Goal: Task Accomplishment & Management: Manage account settings

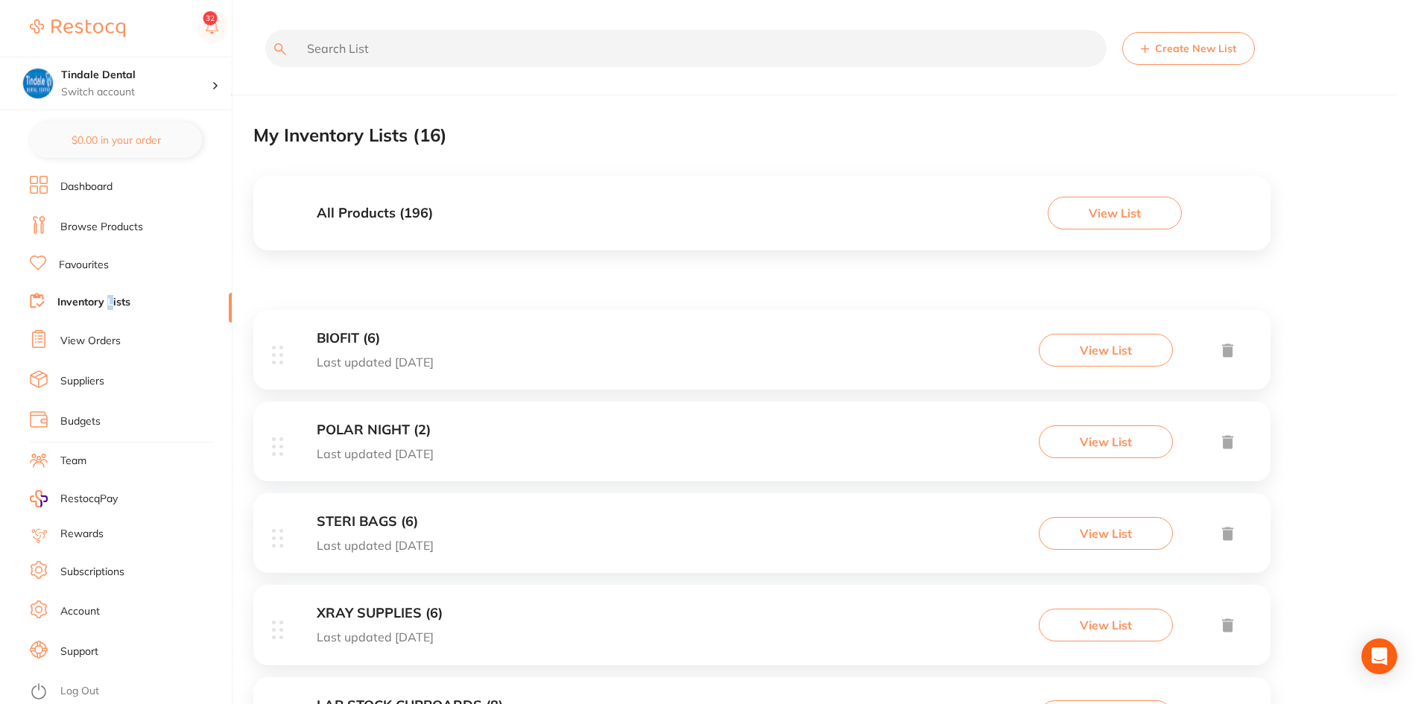
click at [110, 314] on ul "Dashboard Browse Products Favourites Inventory Lists View Orders Suppliers Budg…" at bounding box center [131, 440] width 202 height 528
click at [110, 297] on link "Inventory Lists" at bounding box center [93, 302] width 73 height 15
click at [127, 298] on link "Inventory Lists" at bounding box center [93, 302] width 73 height 15
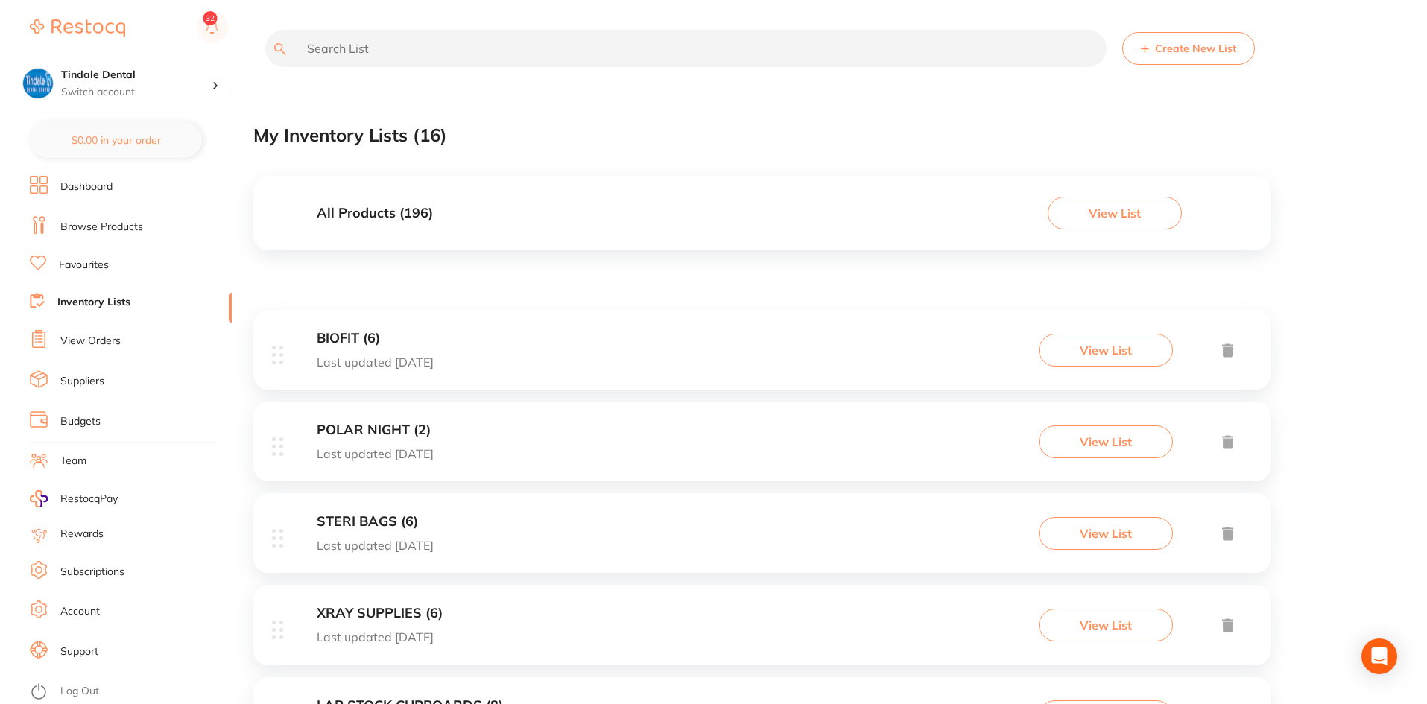
click at [106, 302] on link "Inventory Lists" at bounding box center [93, 302] width 73 height 15
click at [65, 293] on li "Inventory Lists" at bounding box center [131, 303] width 202 height 20
click at [66, 304] on link "Inventory Lists" at bounding box center [93, 302] width 73 height 15
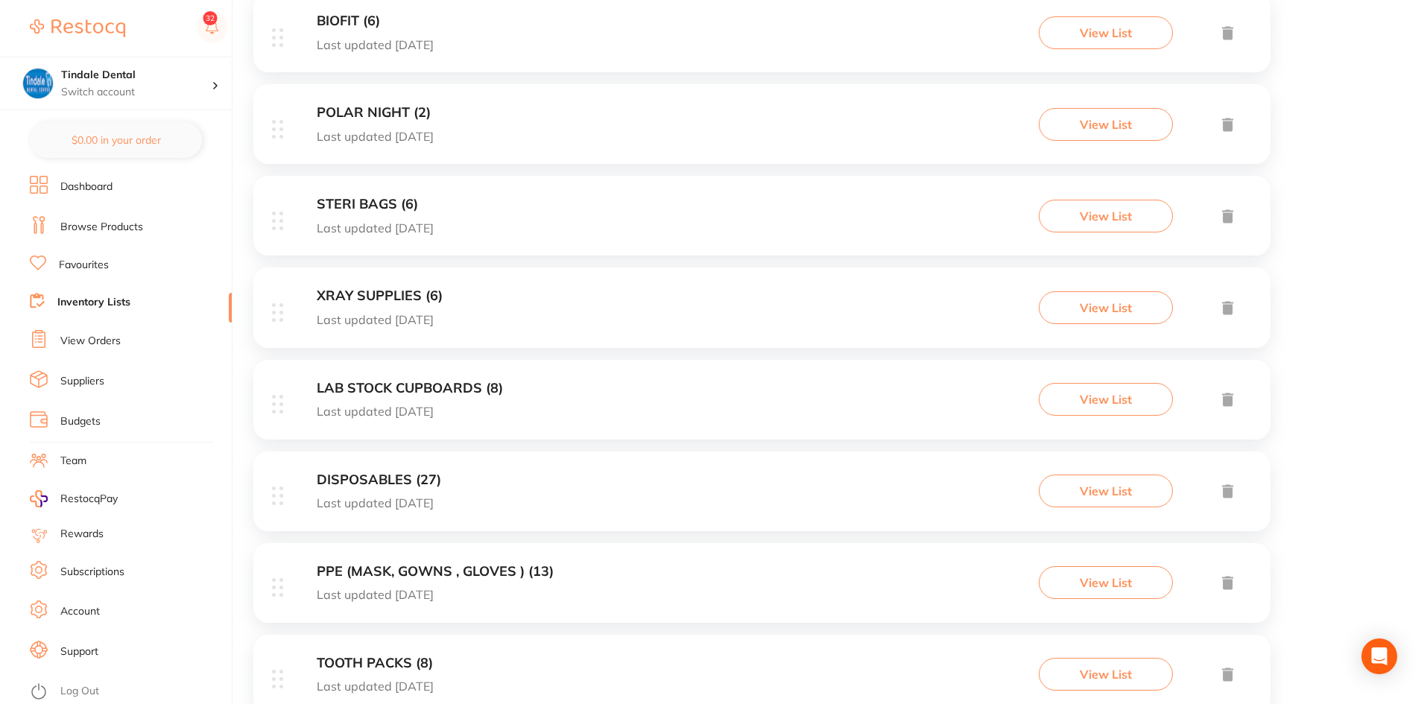
scroll to position [224, 0]
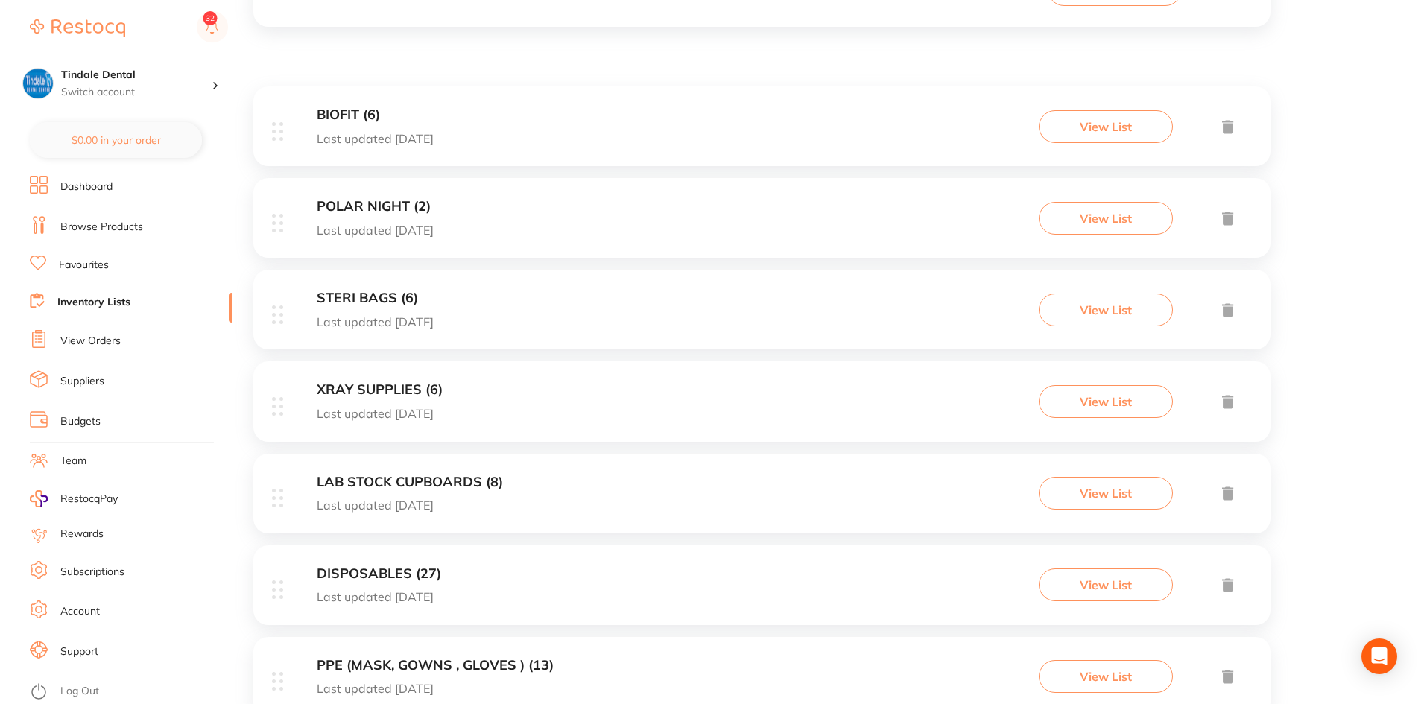
click at [373, 476] on h3 "LAB STOCK CUPBOARDS (8)" at bounding box center [410, 483] width 186 height 16
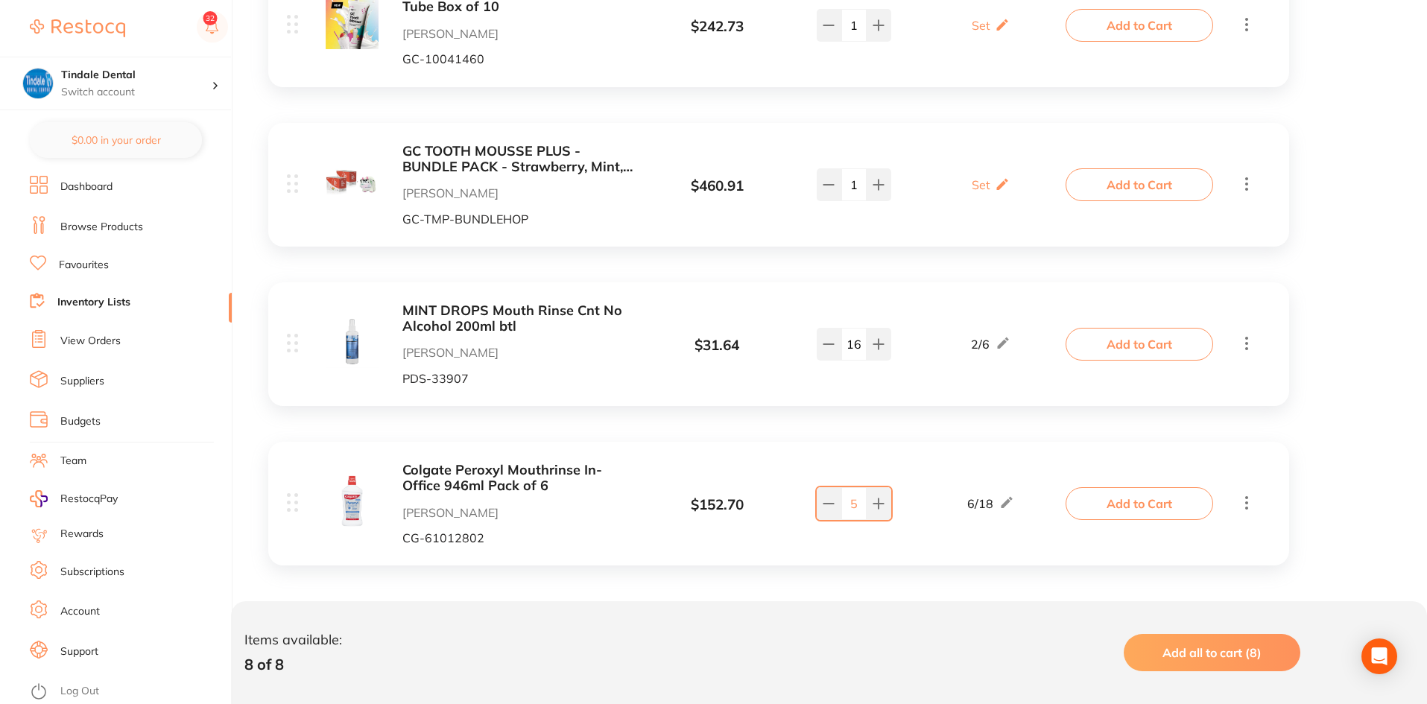
scroll to position [1042, 0]
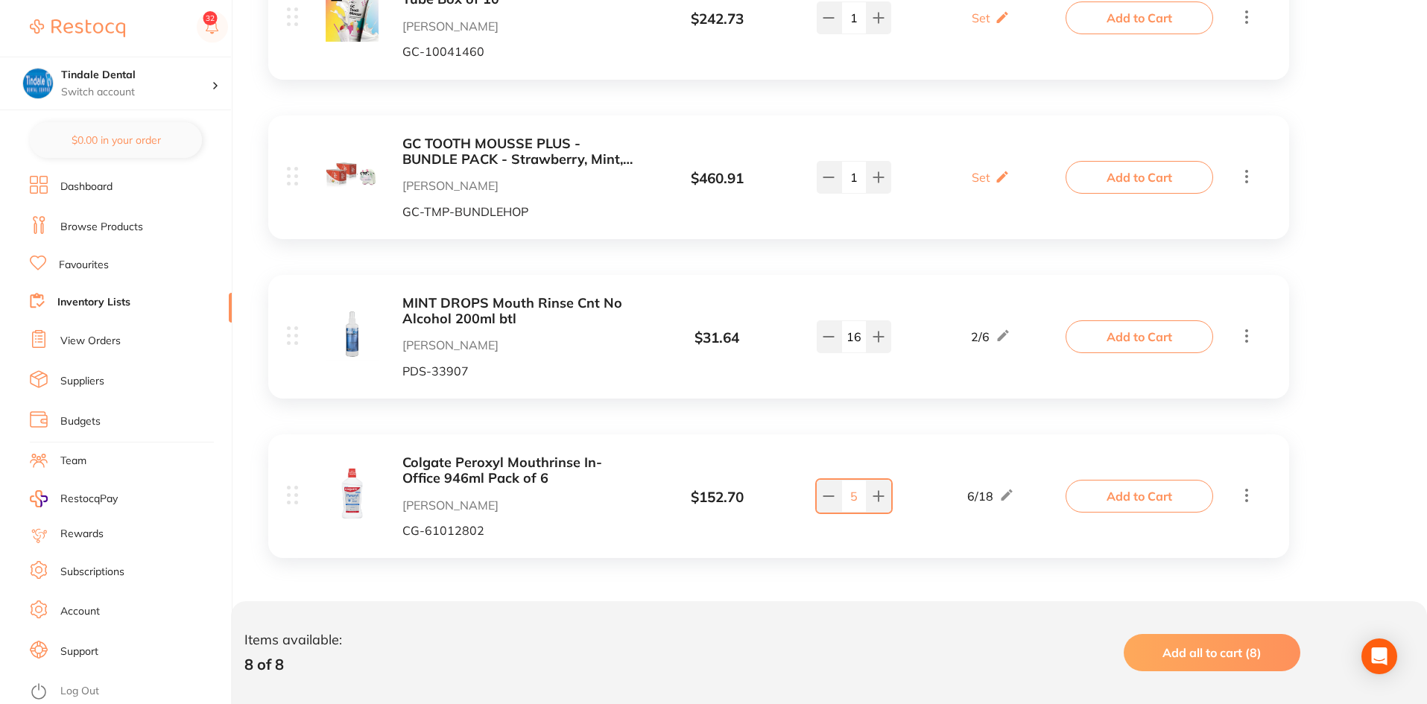
click at [76, 296] on link "Inventory Lists" at bounding box center [93, 302] width 73 height 15
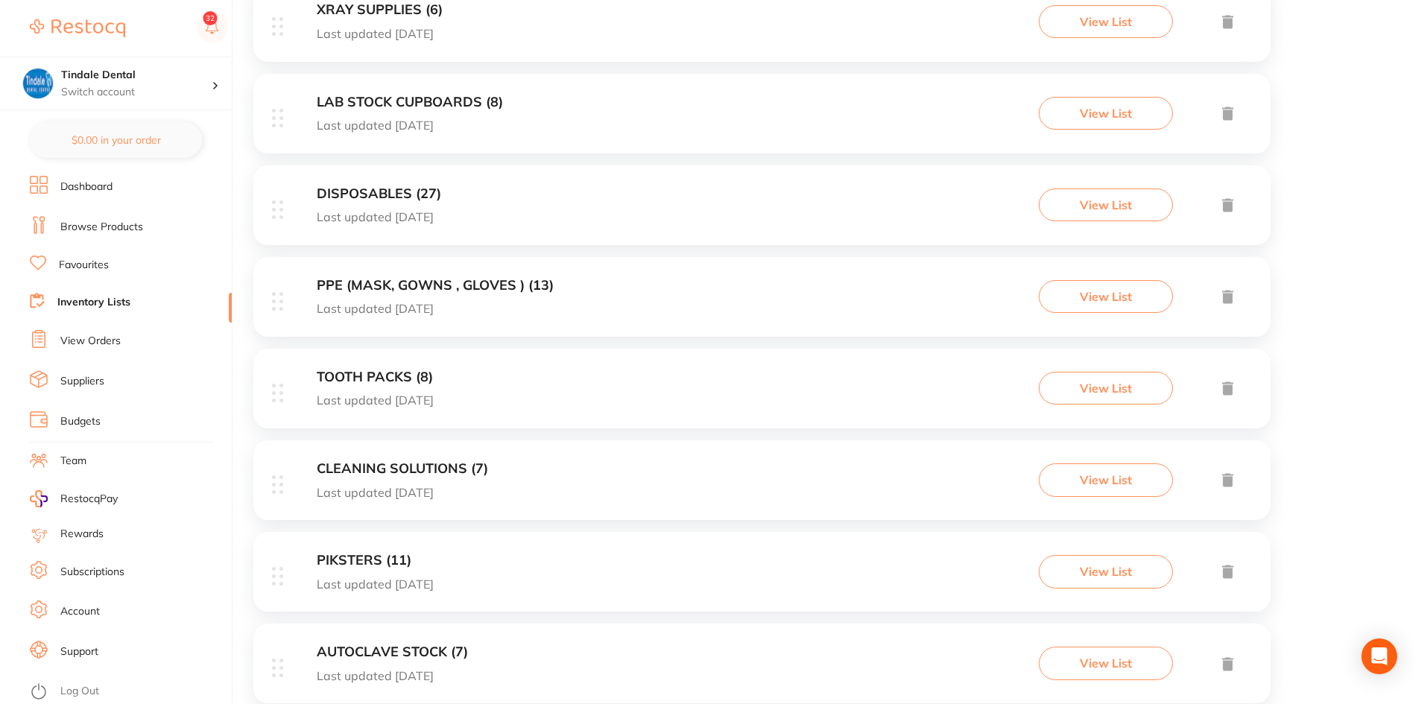
scroll to position [745, 0]
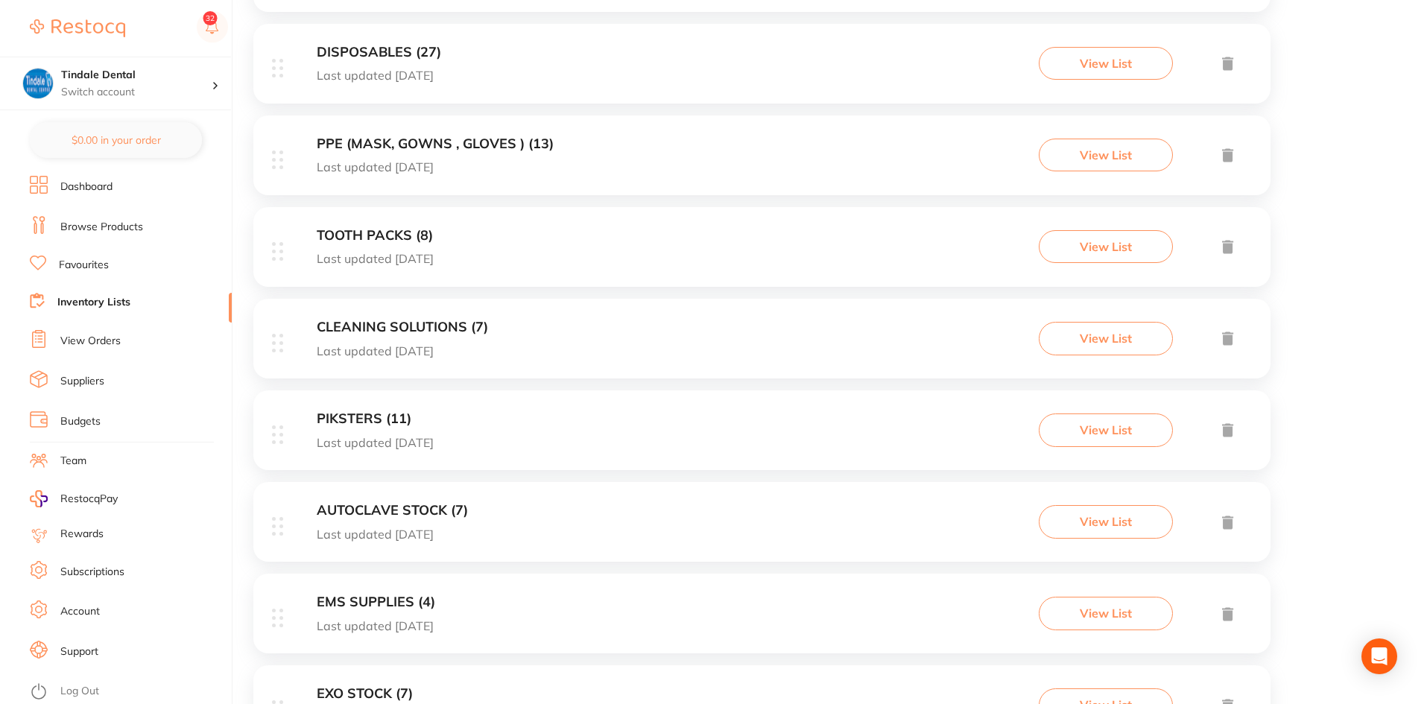
click at [406, 602] on h3 "EMS SUPPLIES (4)" at bounding box center [376, 603] width 118 height 16
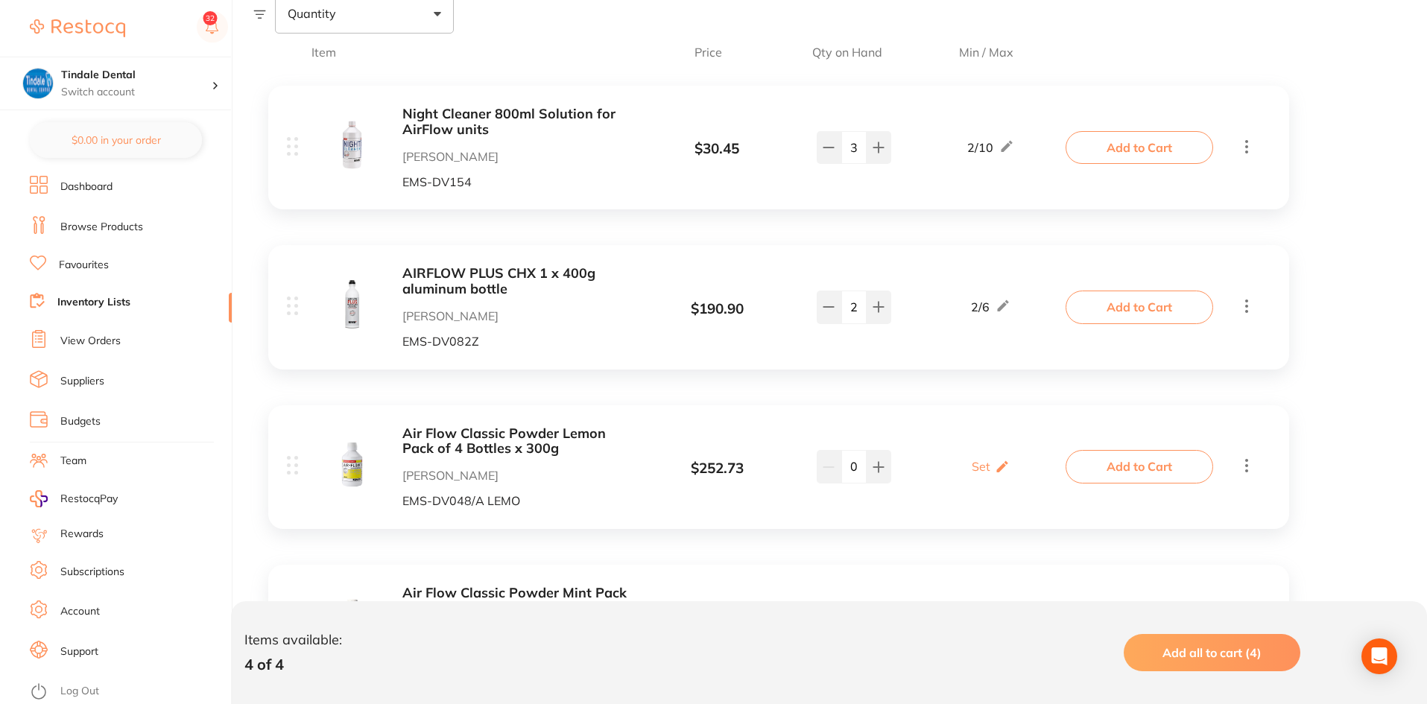
scroll to position [428, 0]
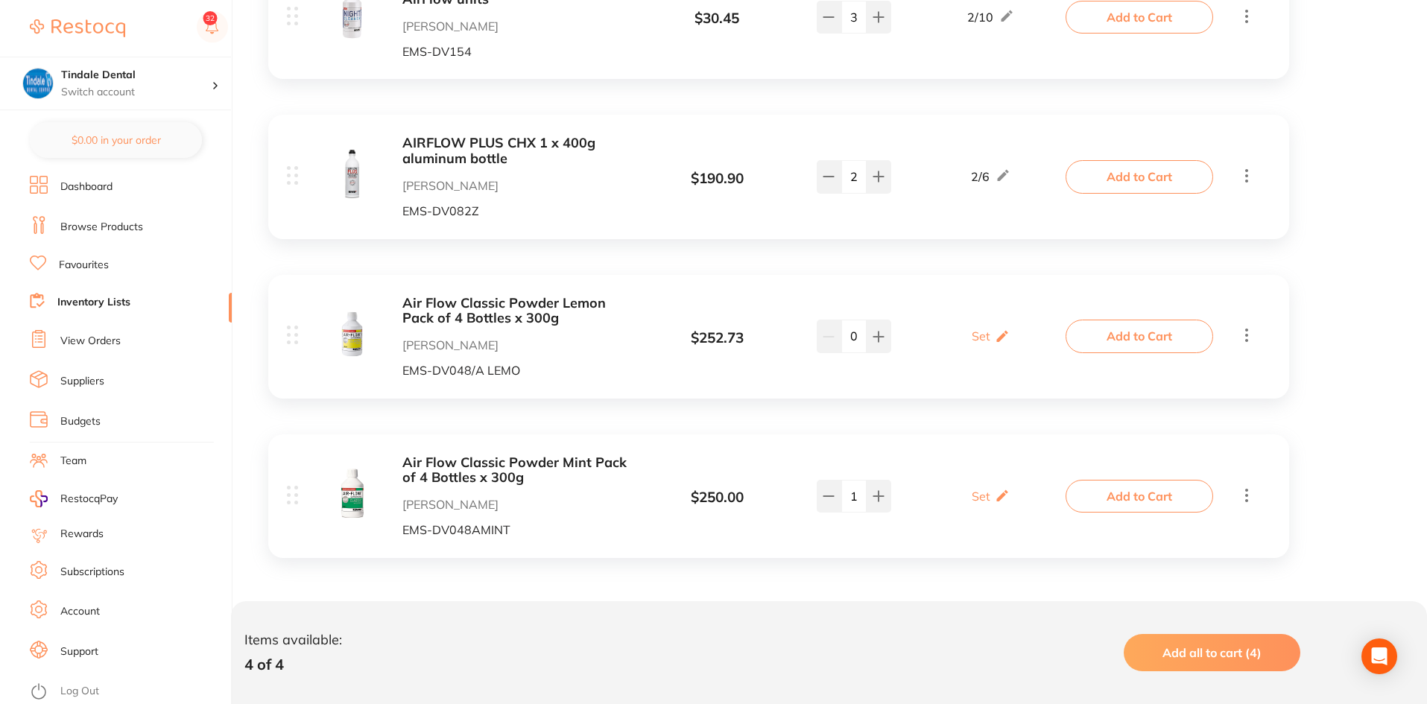
click at [841, 497] on input "1" at bounding box center [853, 496] width 25 height 33
click at [831, 499] on icon at bounding box center [829, 496] width 12 height 12
type input "0"
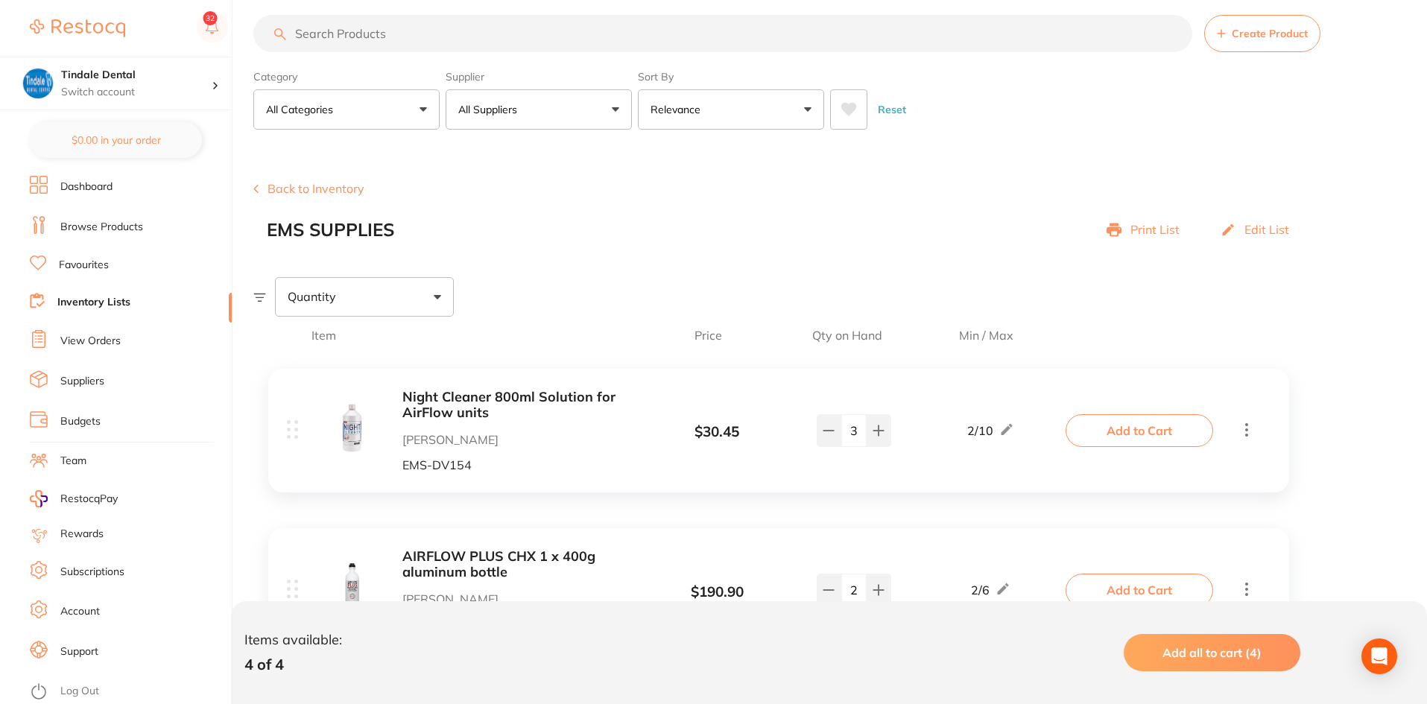
scroll to position [0, 0]
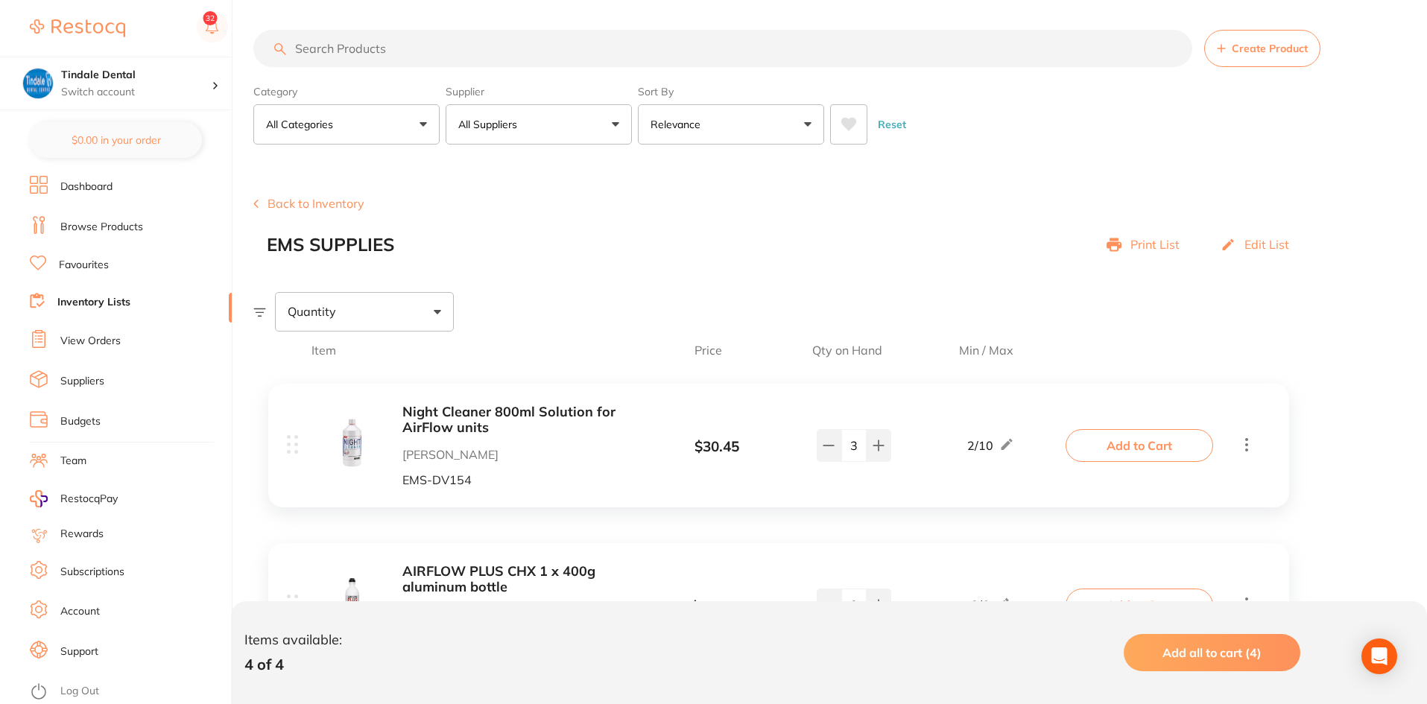
click at [105, 300] on link "Inventory Lists" at bounding box center [93, 302] width 73 height 15
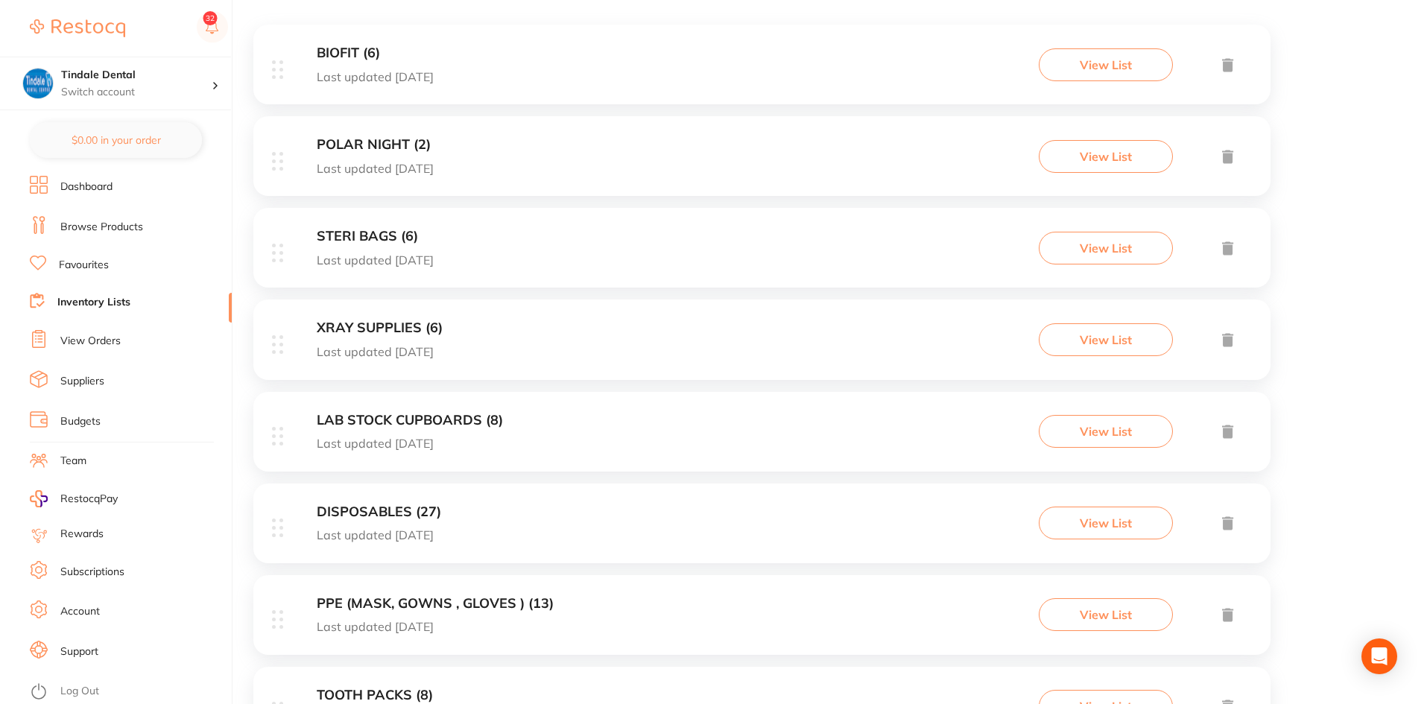
scroll to position [298, 0]
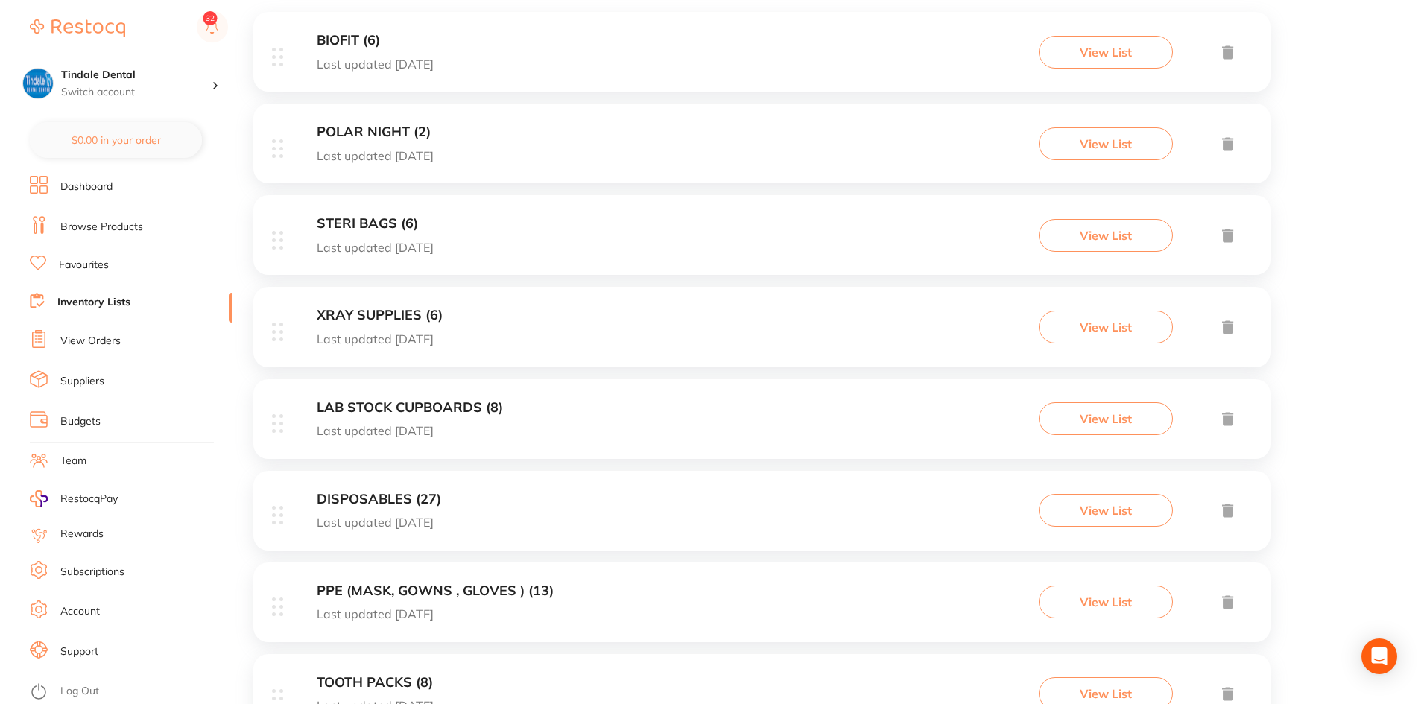
click at [371, 488] on div "DISPOSABLES (27) Last updated [DATE] View List" at bounding box center [761, 511] width 1017 height 80
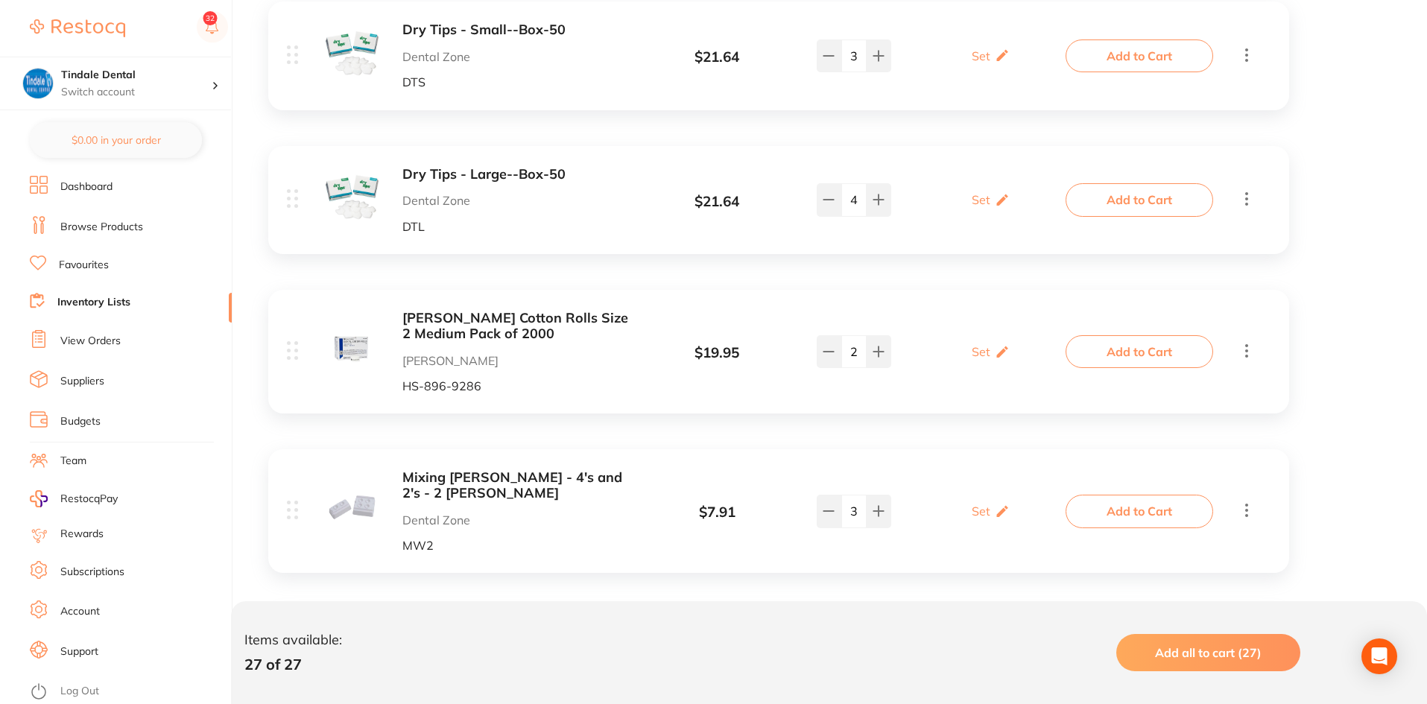
scroll to position [1752, 0]
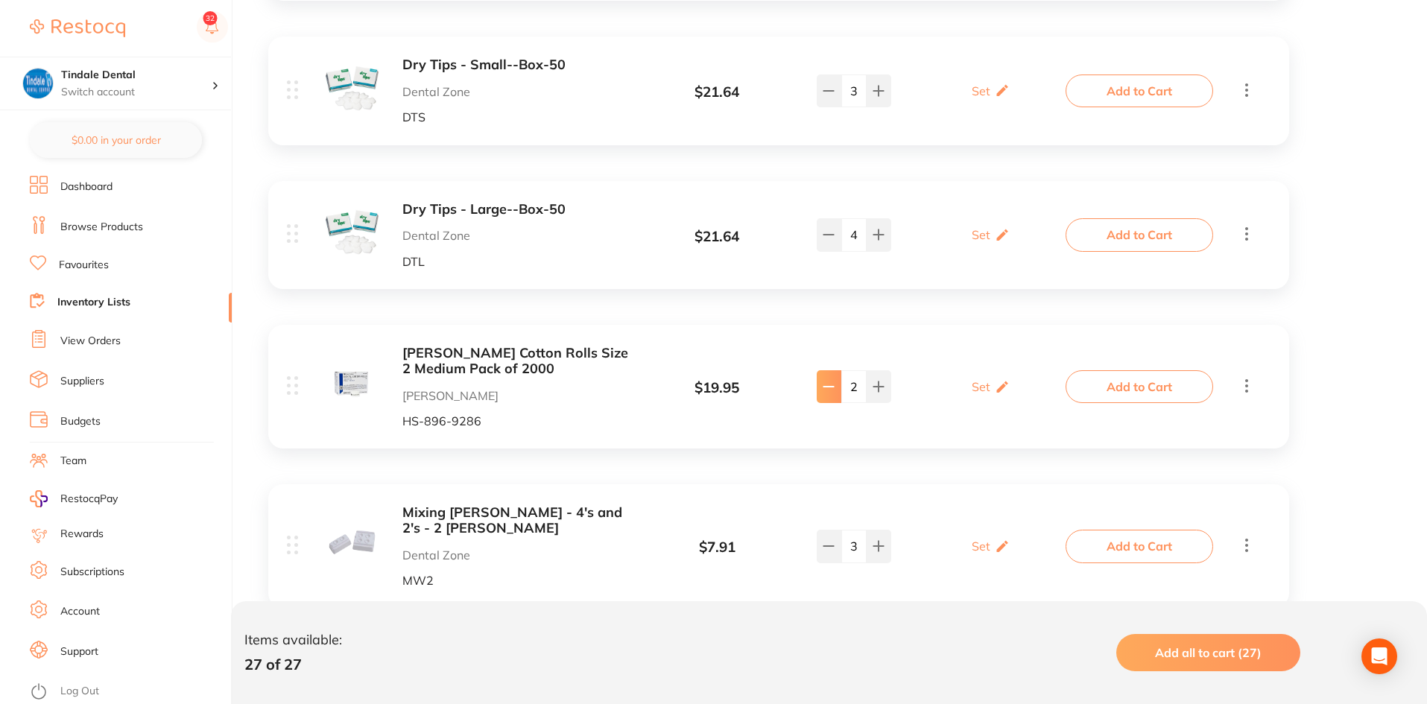
click at [828, 381] on icon at bounding box center [829, 387] width 12 height 12
type input "1"
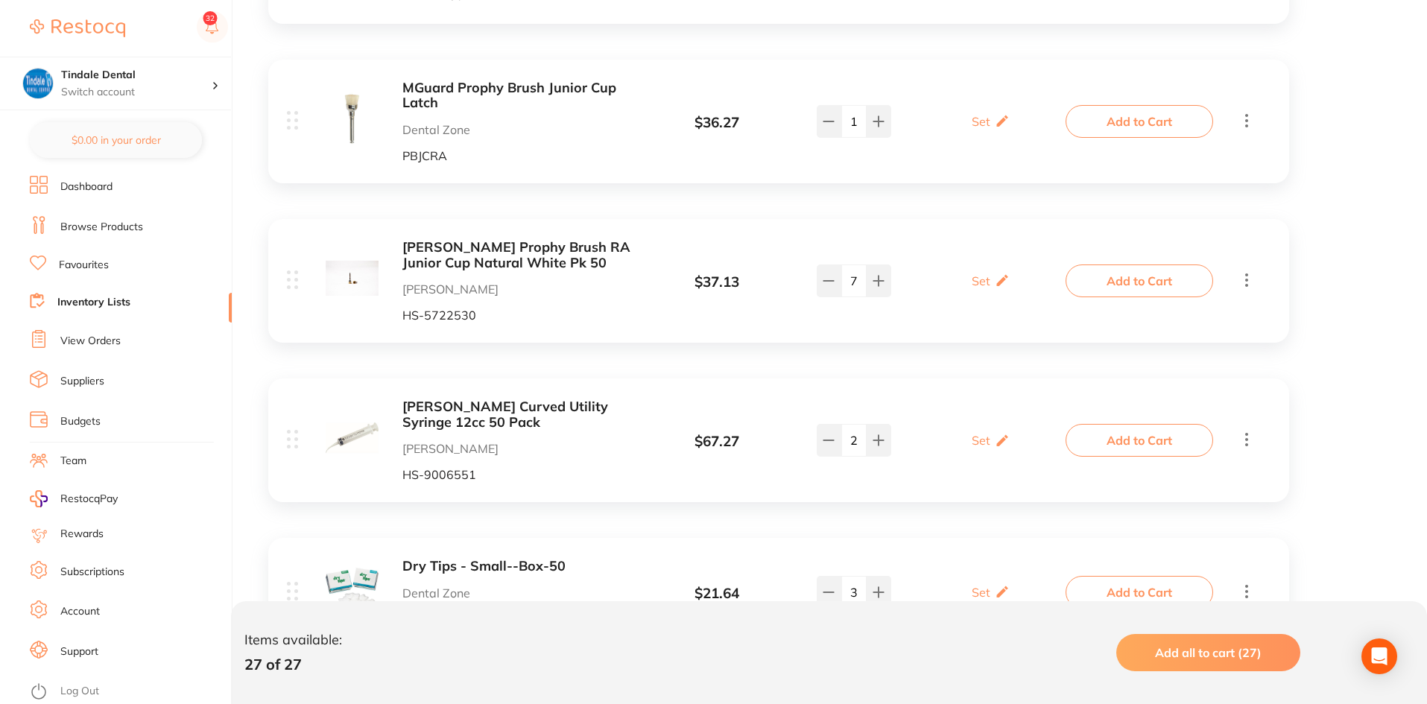
scroll to position [1007, 0]
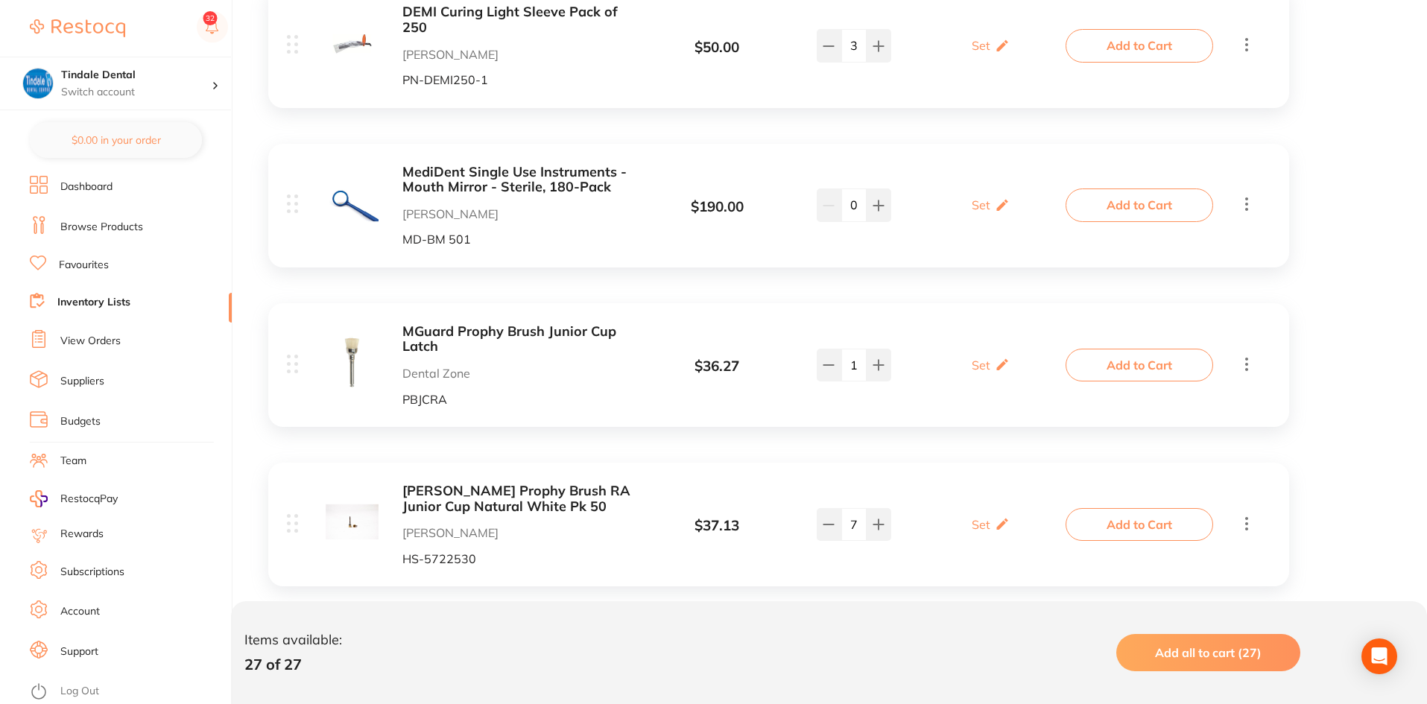
click at [92, 297] on link "Inventory Lists" at bounding box center [93, 302] width 73 height 15
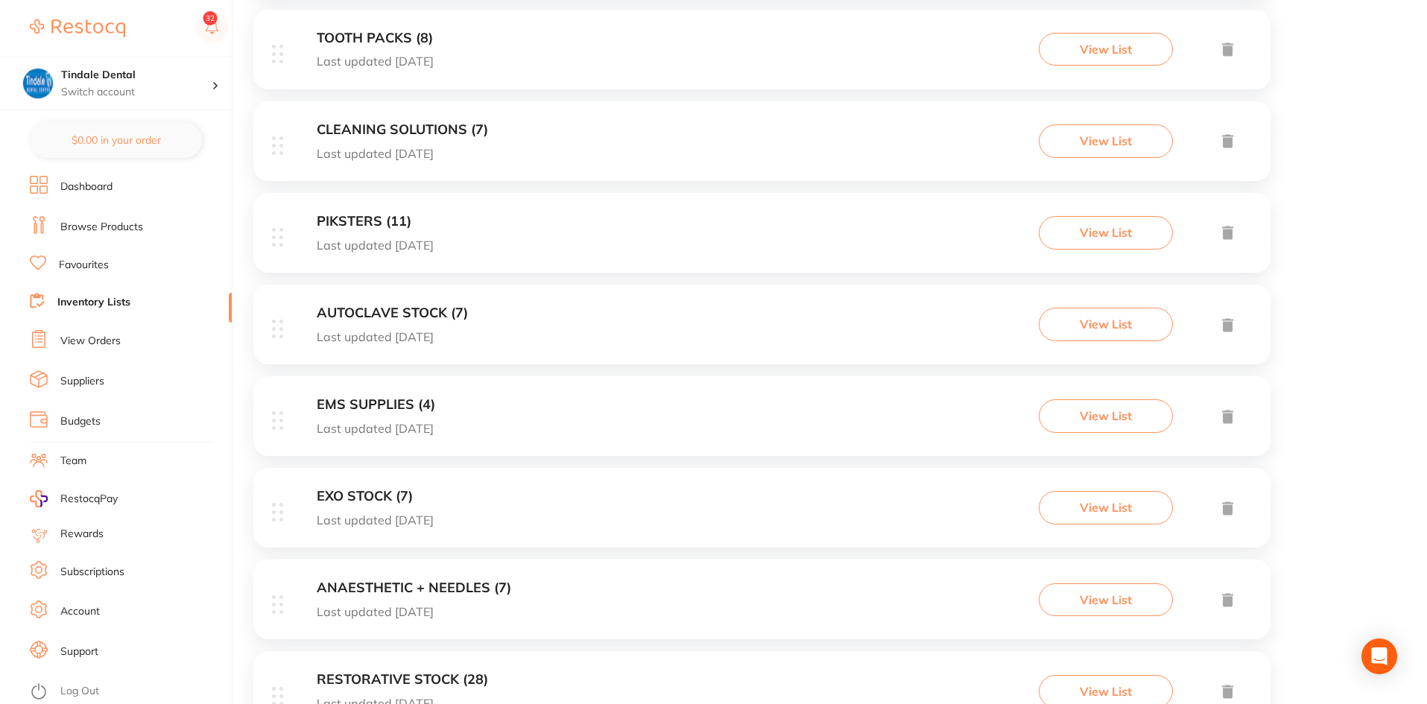
scroll to position [969, 0]
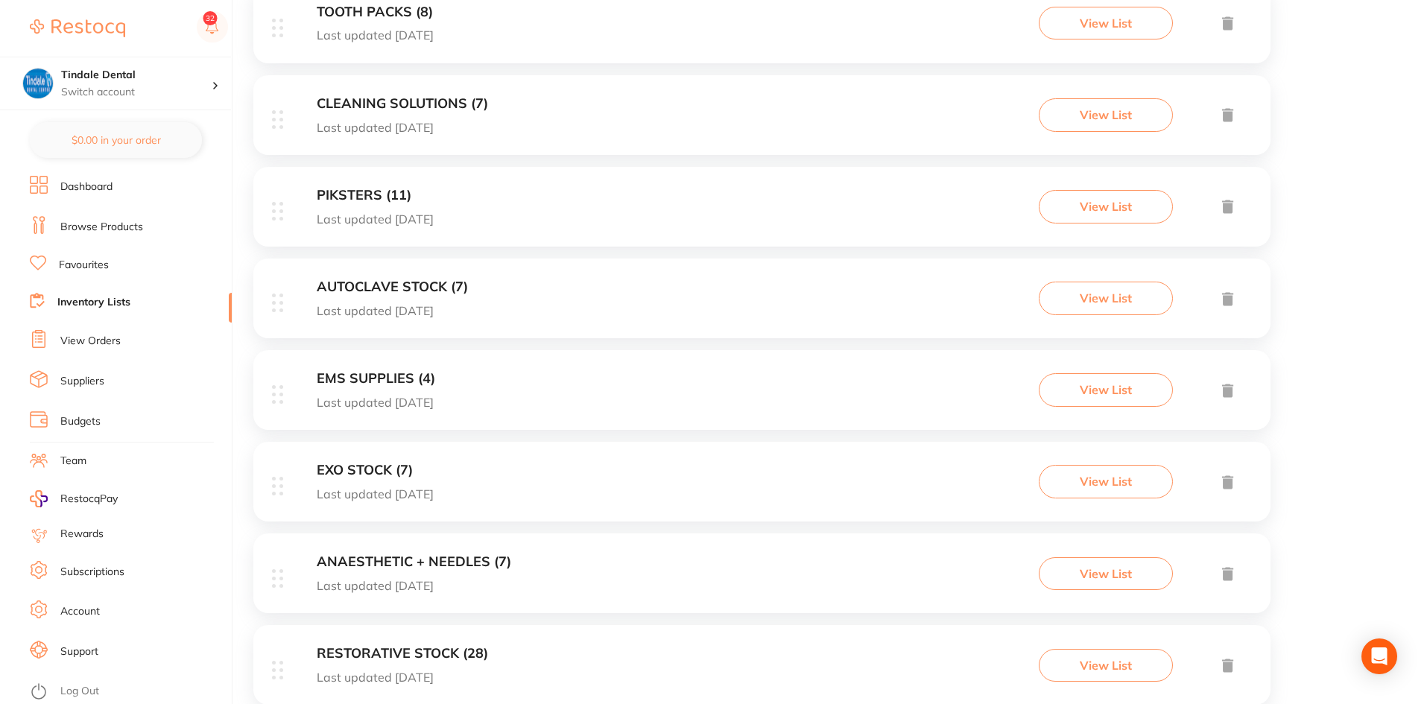
click at [444, 652] on h3 "RESTORATIVE STOCK (28)" at bounding box center [402, 654] width 171 height 16
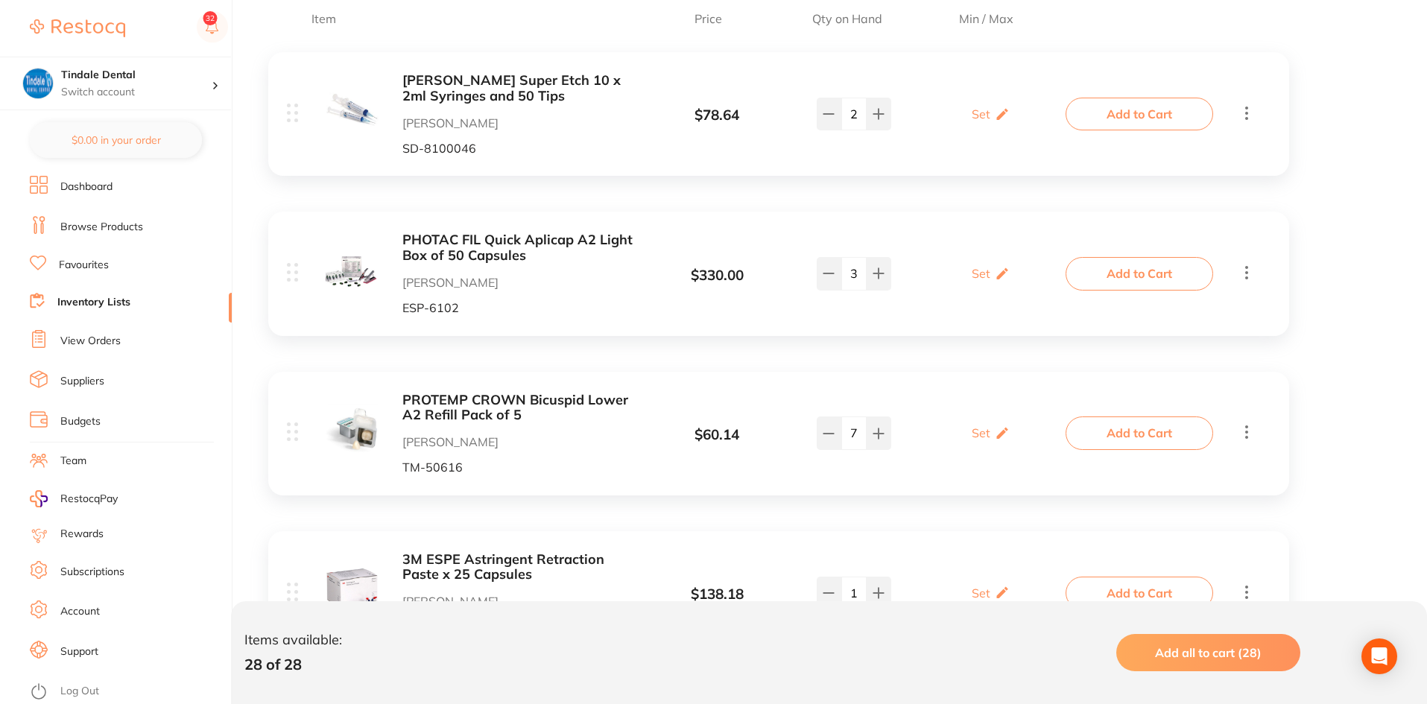
scroll to position [373, 0]
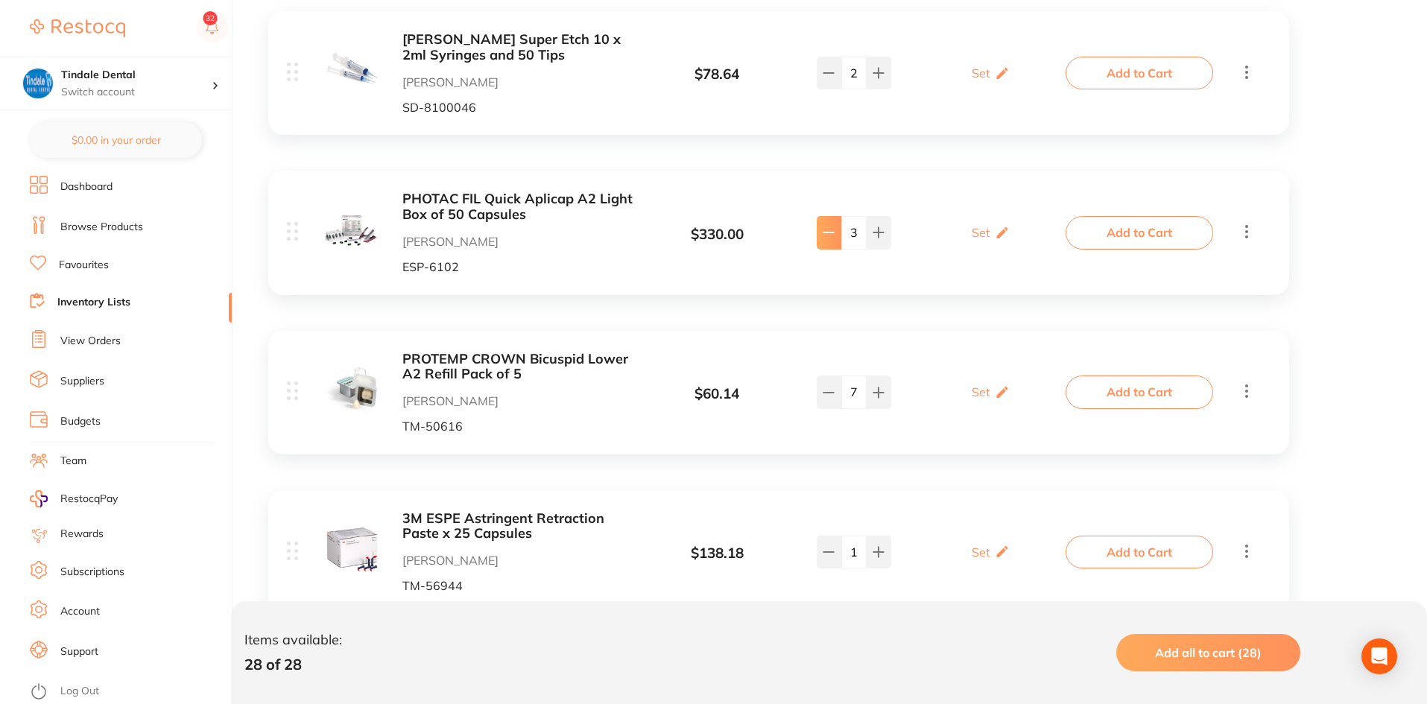
click at [835, 239] on button at bounding box center [829, 232] width 25 height 33
type input "2"
click at [86, 305] on link "Inventory Lists" at bounding box center [93, 302] width 73 height 15
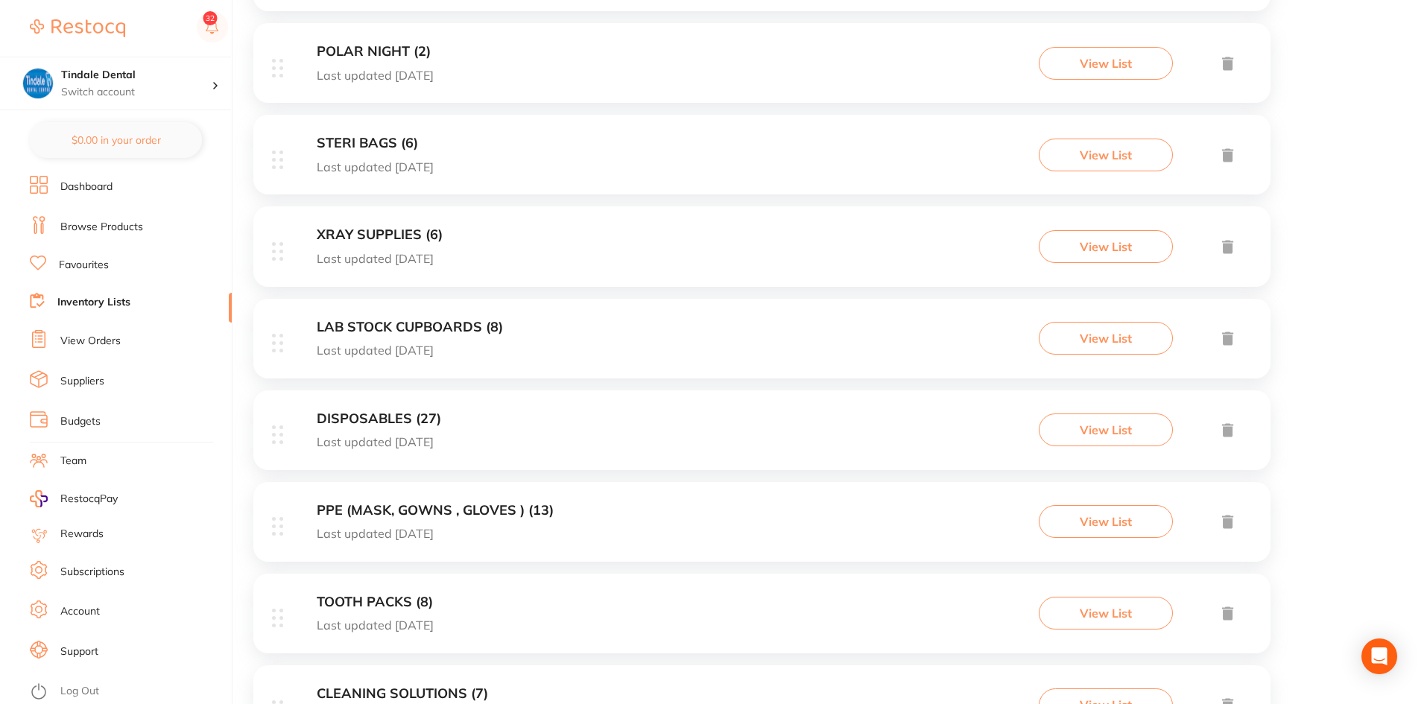
scroll to position [373, 0]
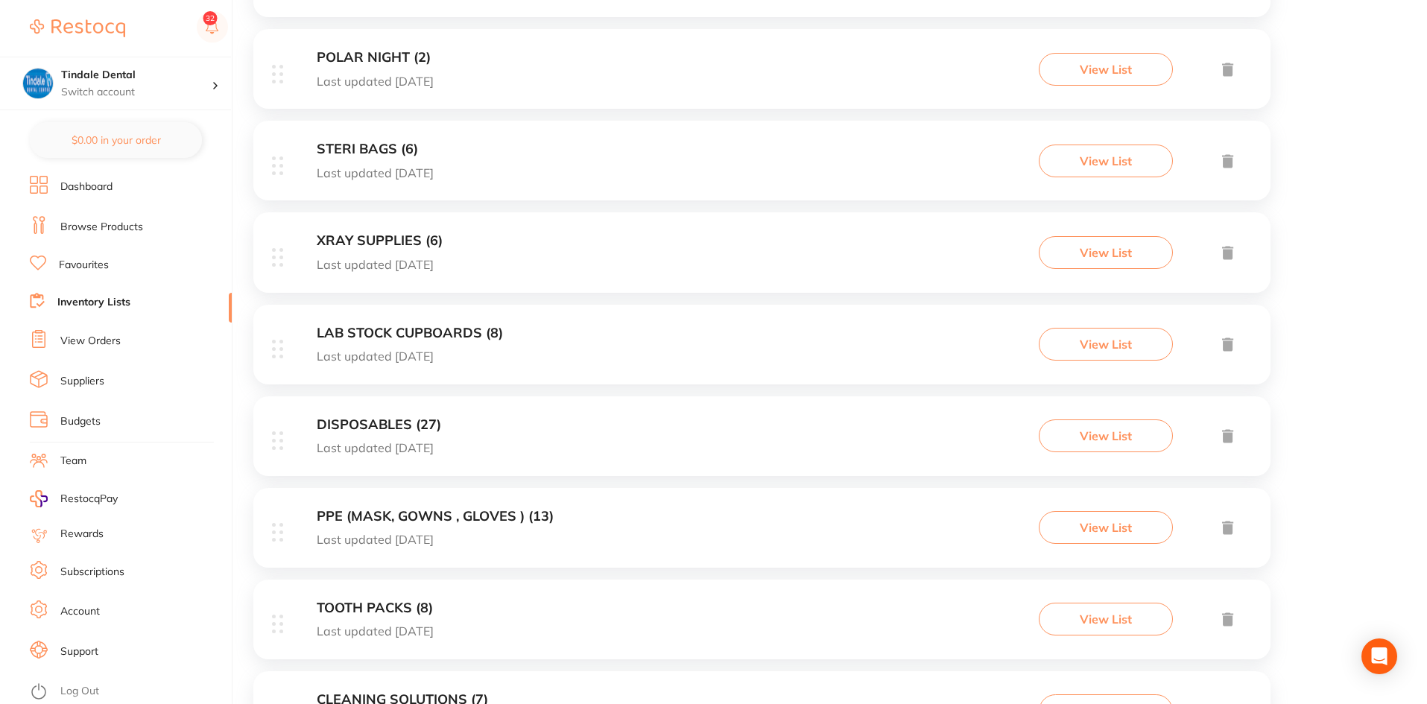
click at [366, 422] on h3 "DISPOSABLES (27)" at bounding box center [379, 425] width 124 height 16
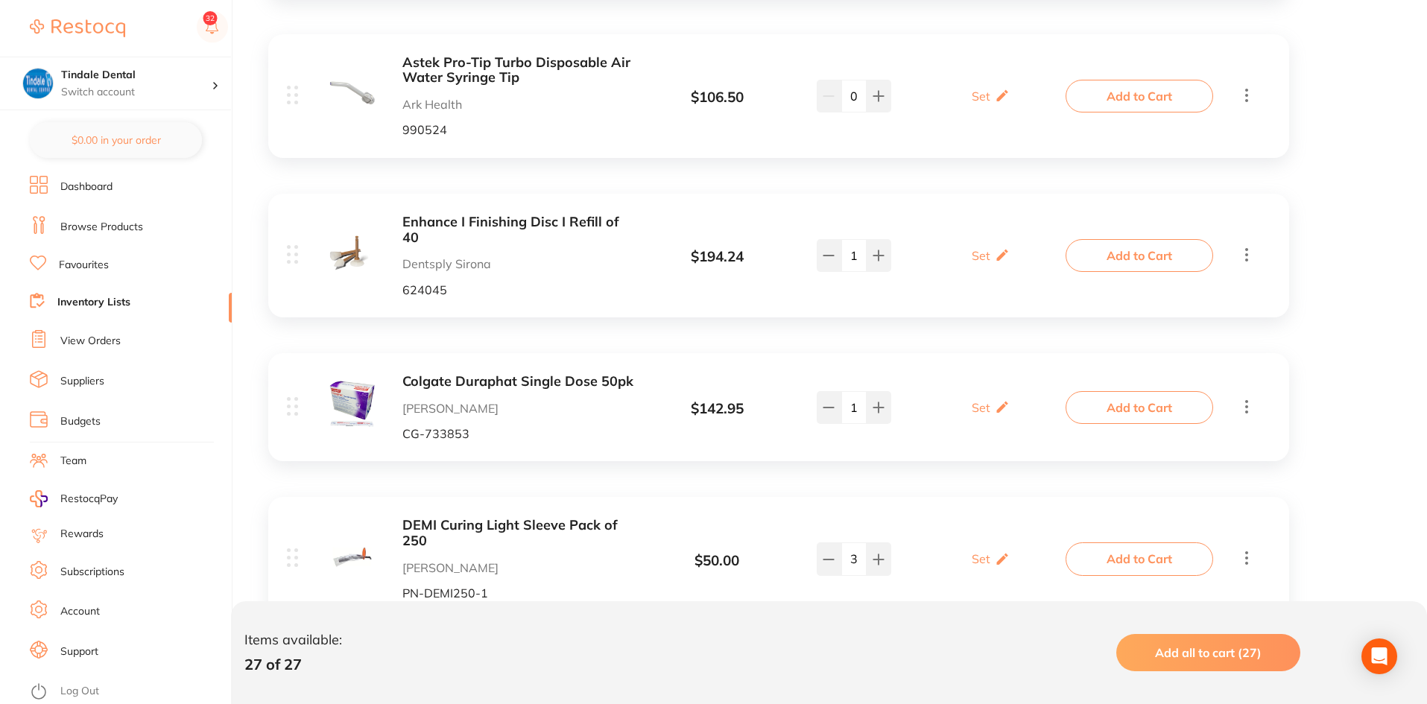
scroll to position [486, 0]
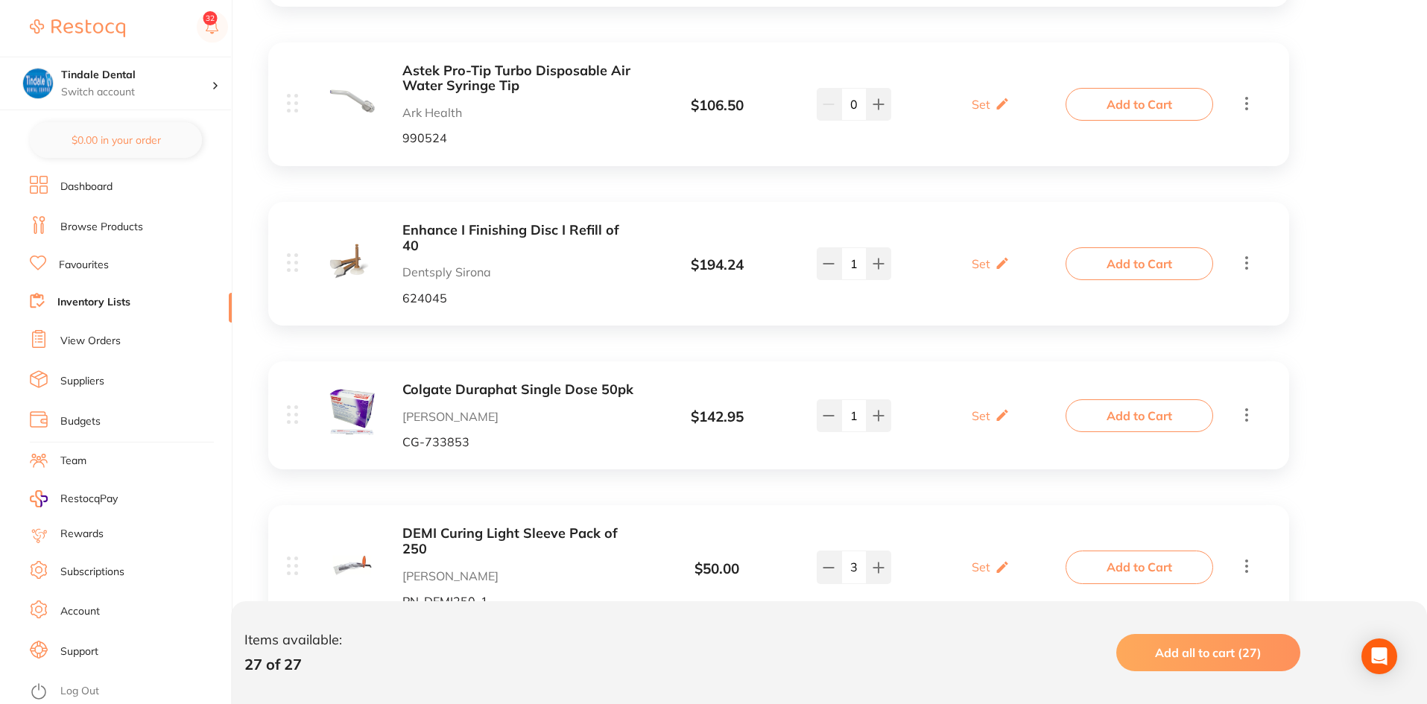
click at [811, 257] on div "1" at bounding box center [853, 263] width 117 height 33
click at [817, 257] on button at bounding box center [829, 263] width 25 height 33
type input "0"
click at [117, 300] on link "Inventory Lists" at bounding box center [93, 302] width 73 height 15
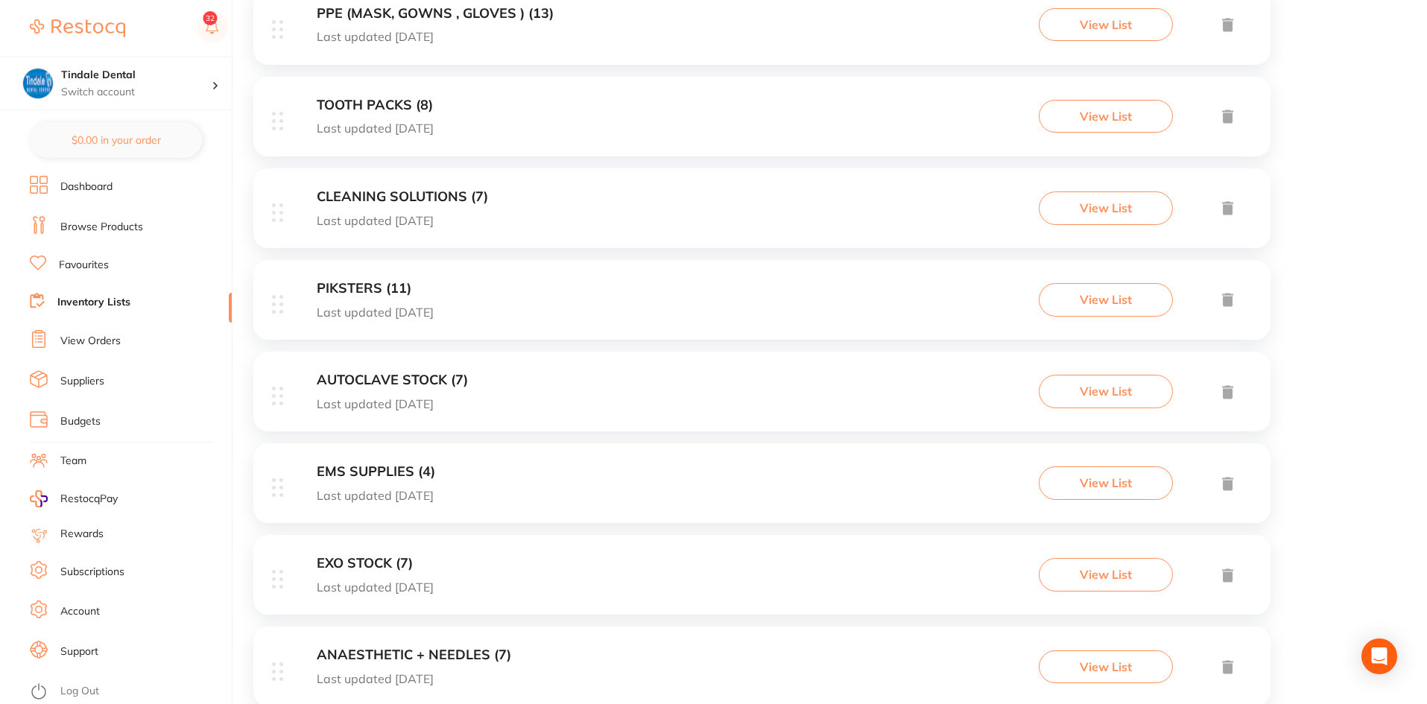
scroll to position [1043, 0]
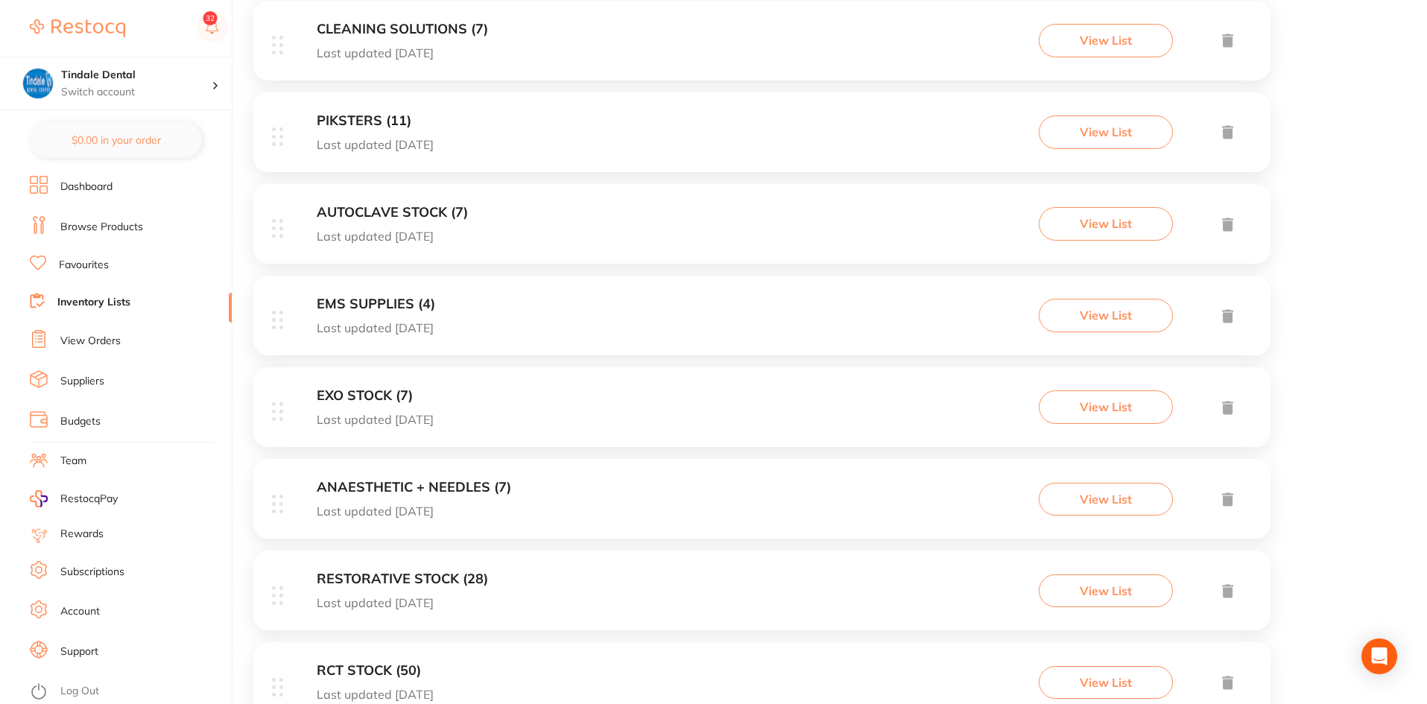
click at [384, 567] on div "RESTORATIVE STOCK (28) Last updated [DATE] View List" at bounding box center [761, 591] width 1017 height 80
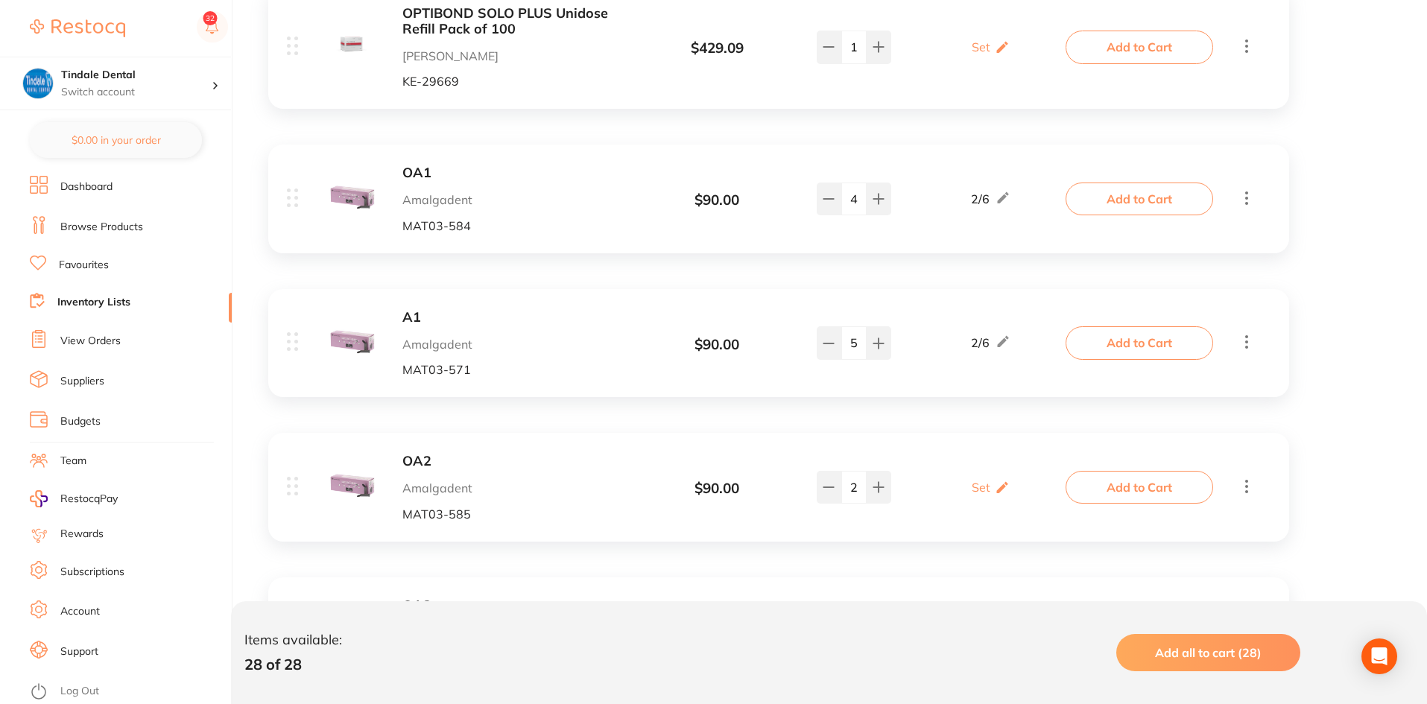
scroll to position [2619, 0]
